Goal: Information Seeking & Learning: Learn about a topic

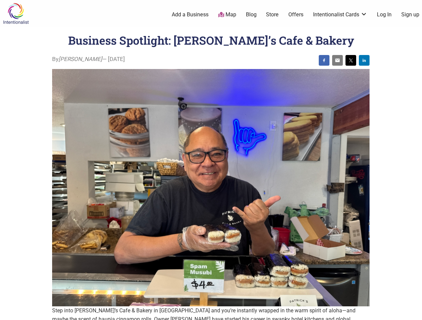
click at [211, 160] on img at bounding box center [210, 188] width 317 height 238
click at [324, 60] on img at bounding box center [323, 60] width 5 height 5
click at [337, 60] on img at bounding box center [336, 60] width 5 height 5
click at [350, 60] on img at bounding box center [350, 60] width 5 height 5
click at [364, 60] on img at bounding box center [363, 60] width 5 height 5
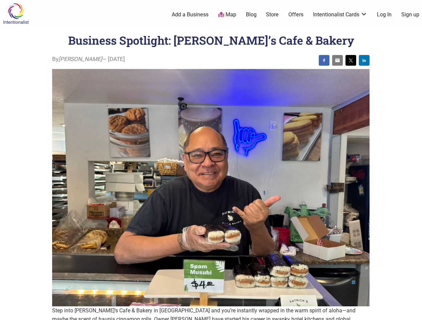
click at [414, 313] on icon at bounding box center [413, 312] width 7 height 8
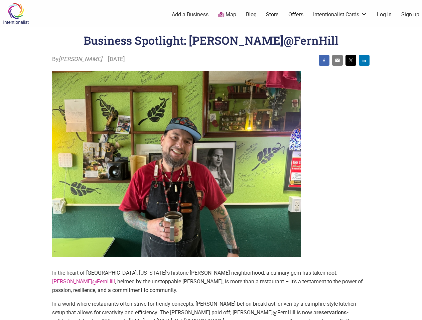
click at [211, 160] on img at bounding box center [176, 164] width 249 height 187
click at [324, 60] on img at bounding box center [323, 60] width 5 height 5
click at [337, 60] on img at bounding box center [336, 60] width 5 height 5
click at [350, 60] on img at bounding box center [350, 60] width 5 height 5
click at [364, 60] on img at bounding box center [363, 60] width 5 height 5
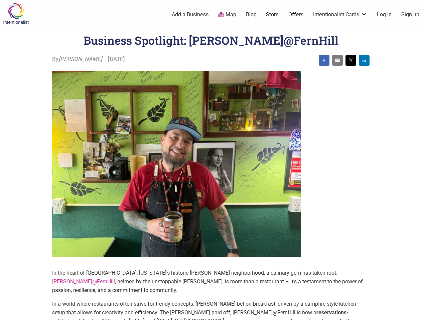
click at [414, 313] on icon at bounding box center [413, 312] width 7 height 8
